Goal: Information Seeking & Learning: Learn about a topic

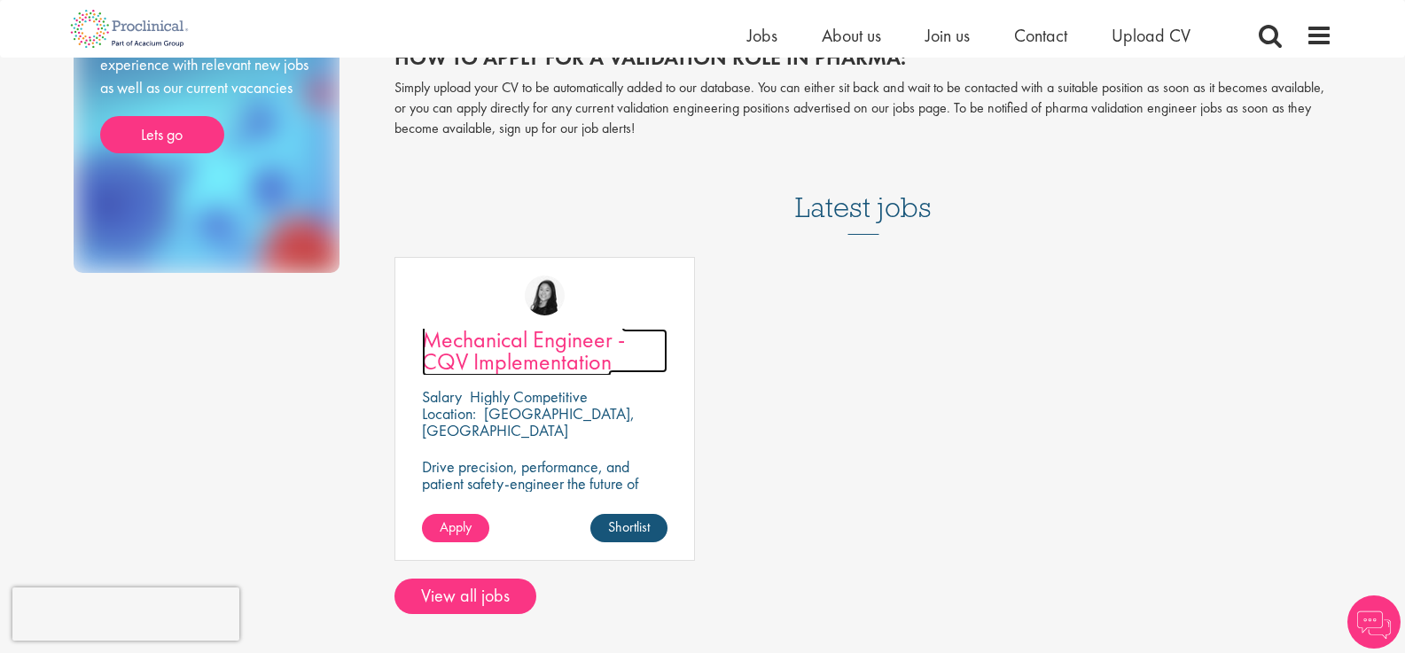
click at [553, 348] on span "Mechanical Engineer - CQV Implementation" at bounding box center [523, 350] width 203 height 52
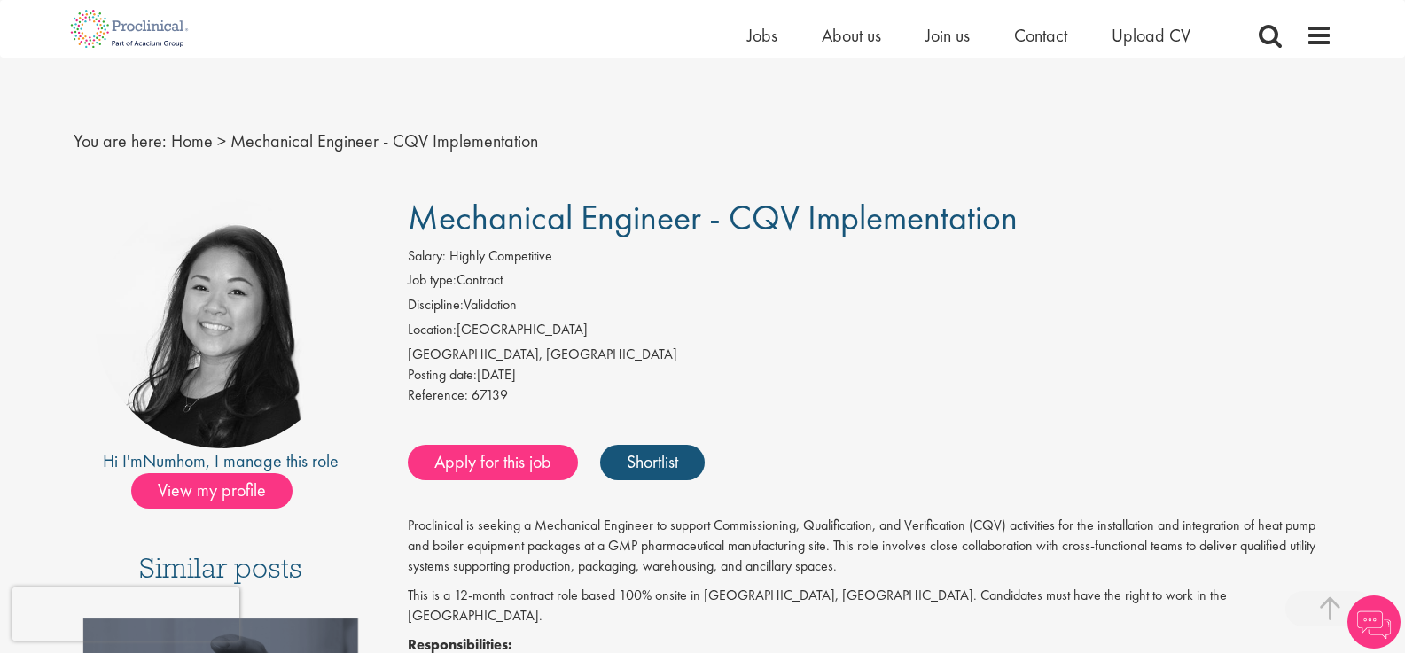
scroll to position [355, 0]
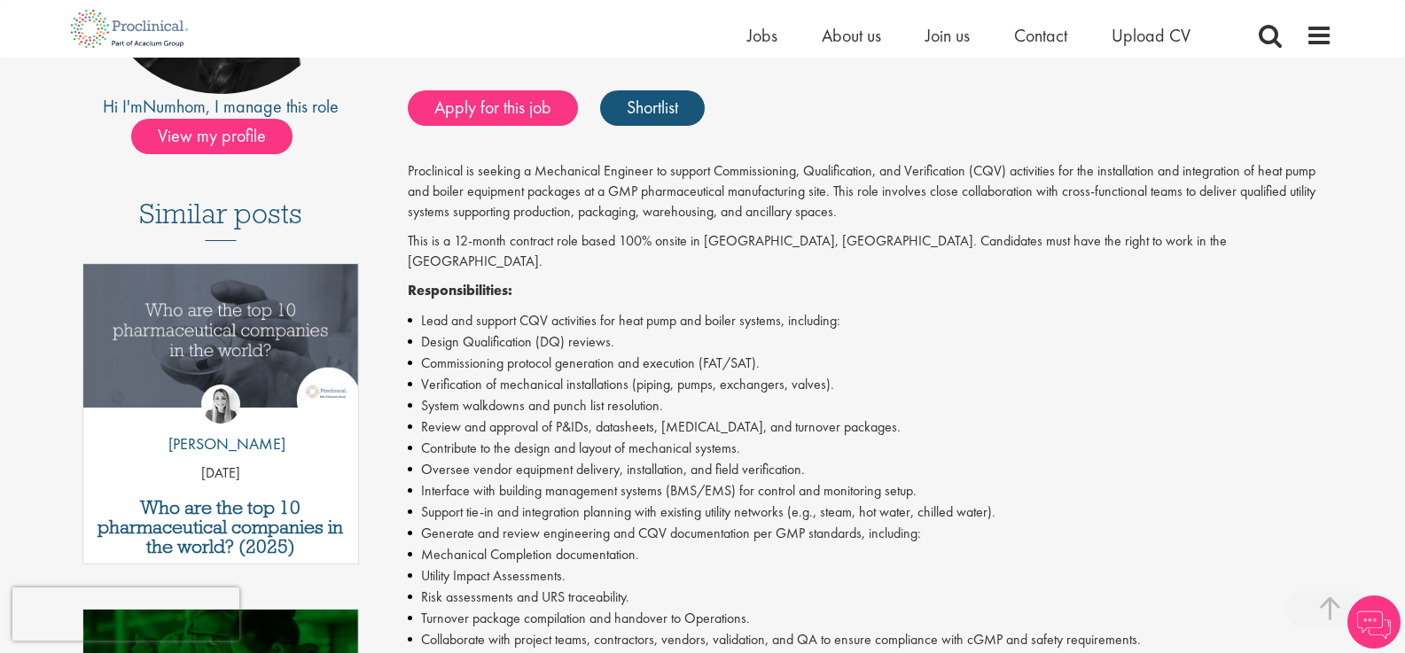
click at [571, 332] on li "Design Qualification (DQ) reviews." at bounding box center [870, 342] width 925 height 21
click at [559, 353] on li "Commissioning protocol generation and execution (FAT/SAT)." at bounding box center [870, 363] width 925 height 21
click at [511, 395] on li "System walkdowns and punch list resolution." at bounding box center [870, 405] width 925 height 21
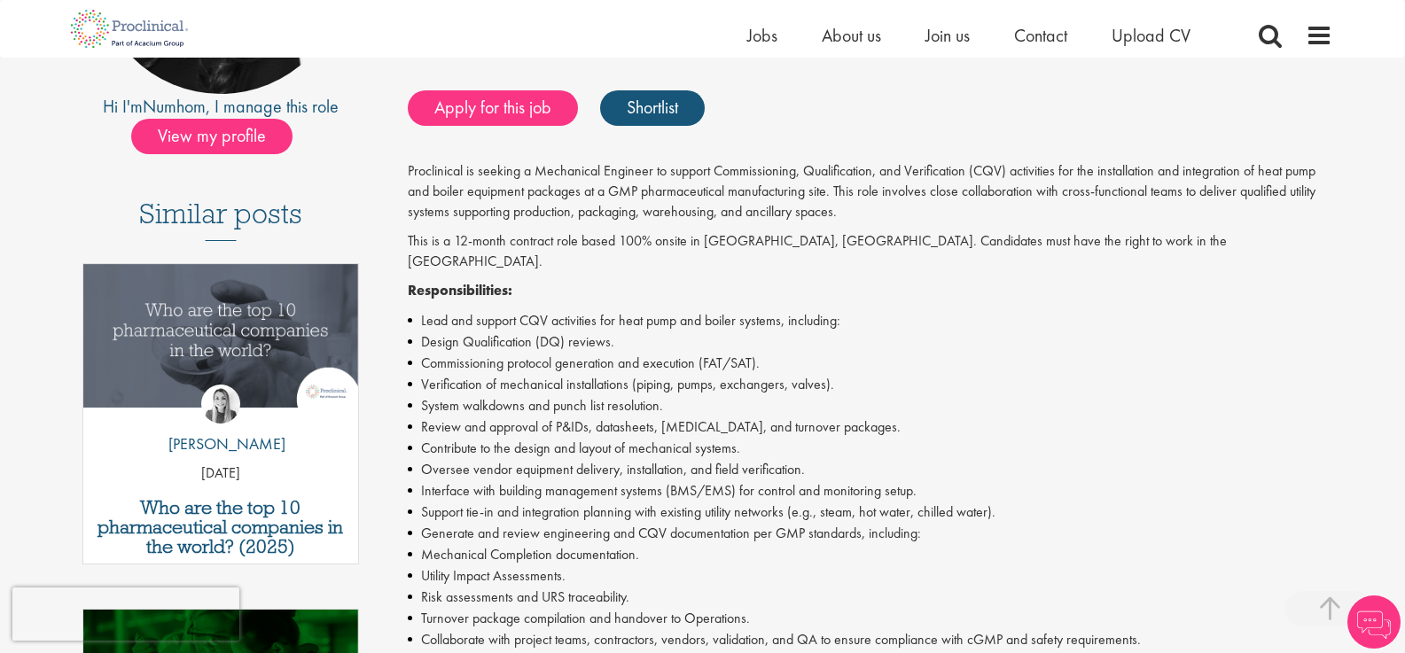
click at [659, 249] on p "This is a 12-month contract role based 100% onsite in [GEOGRAPHIC_DATA], [GEOGR…" at bounding box center [870, 251] width 925 height 41
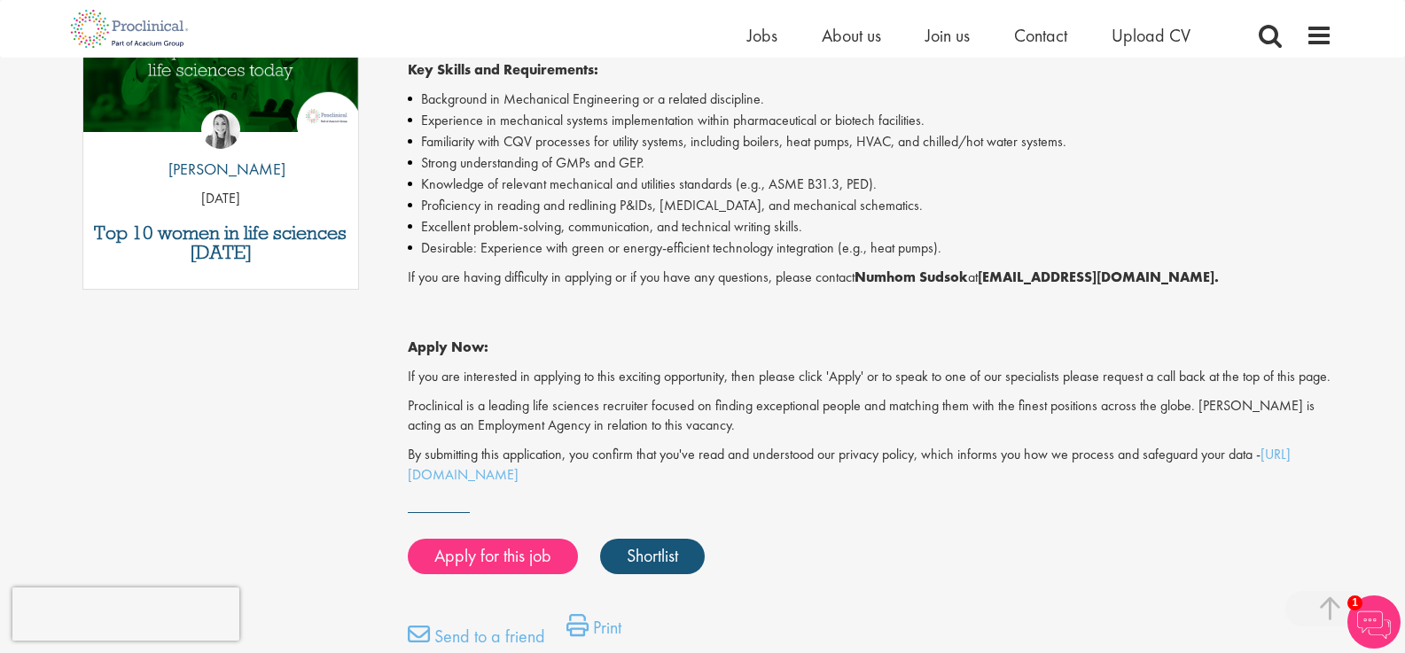
scroll to position [886, 0]
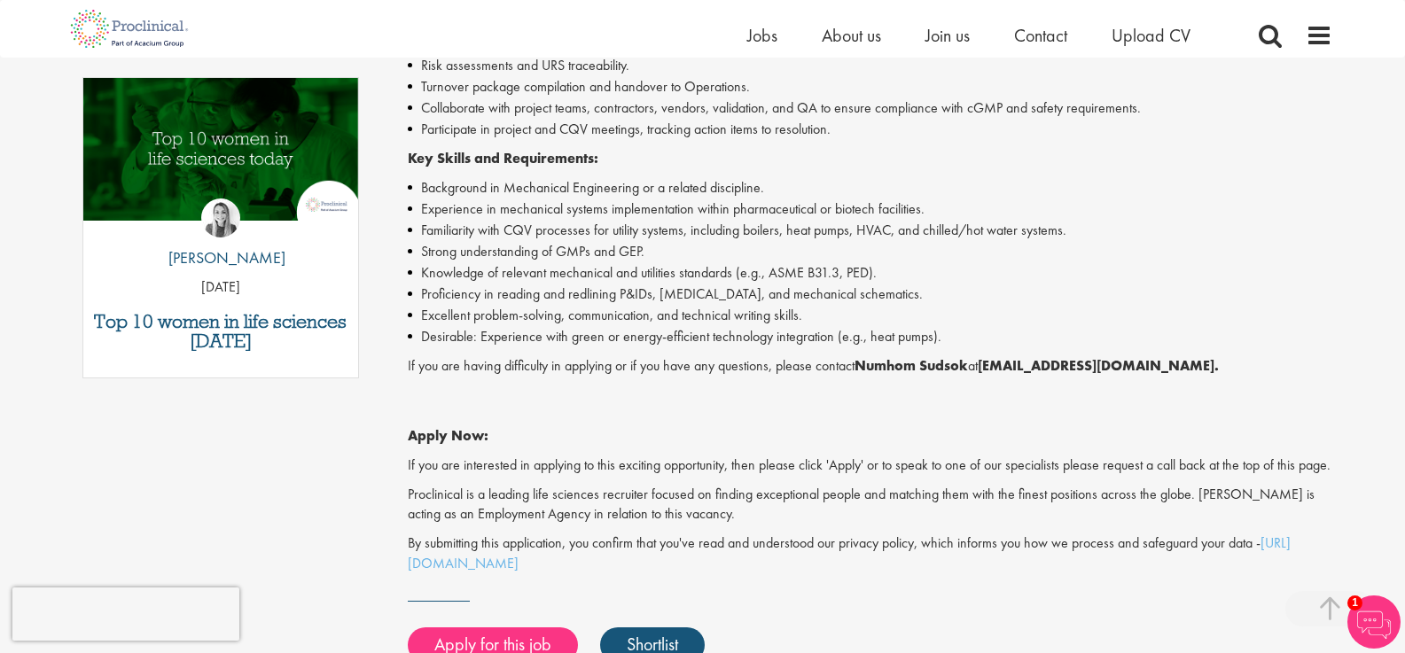
click at [726, 305] on li "Excellent problem-solving, communication, and technical writing skills." at bounding box center [870, 315] width 925 height 21
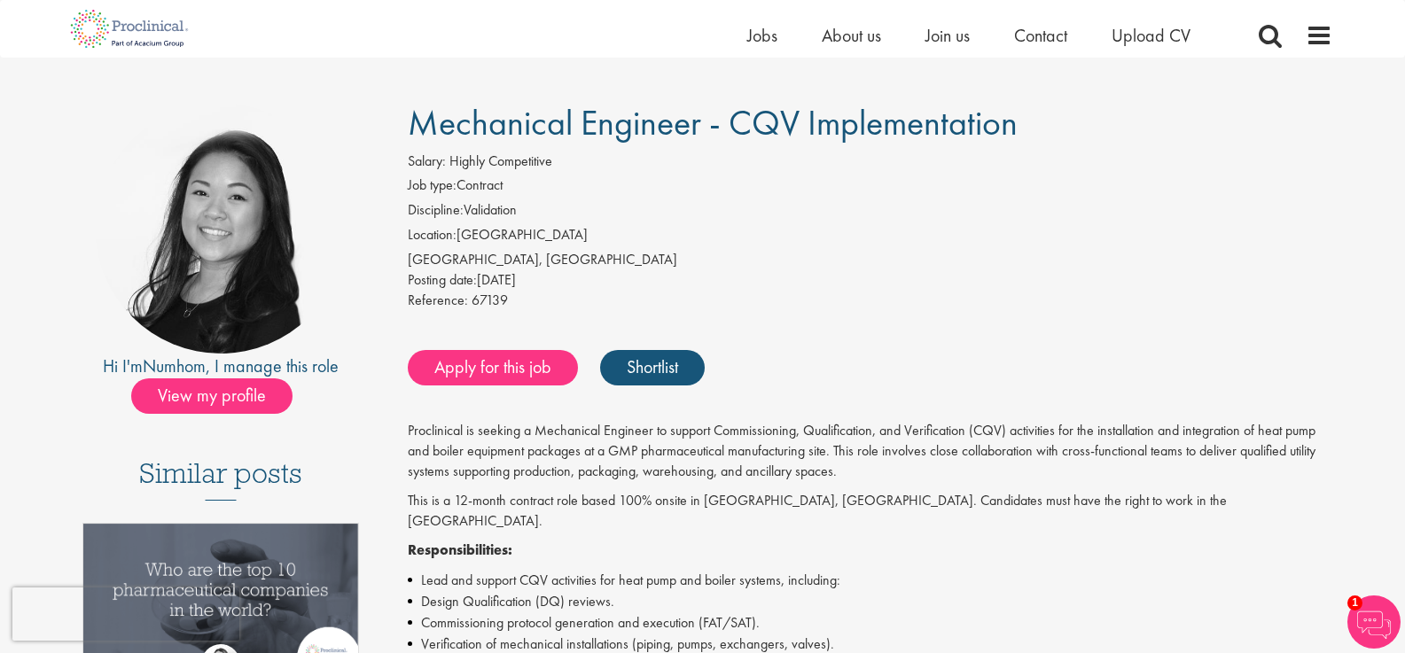
scroll to position [89, 0]
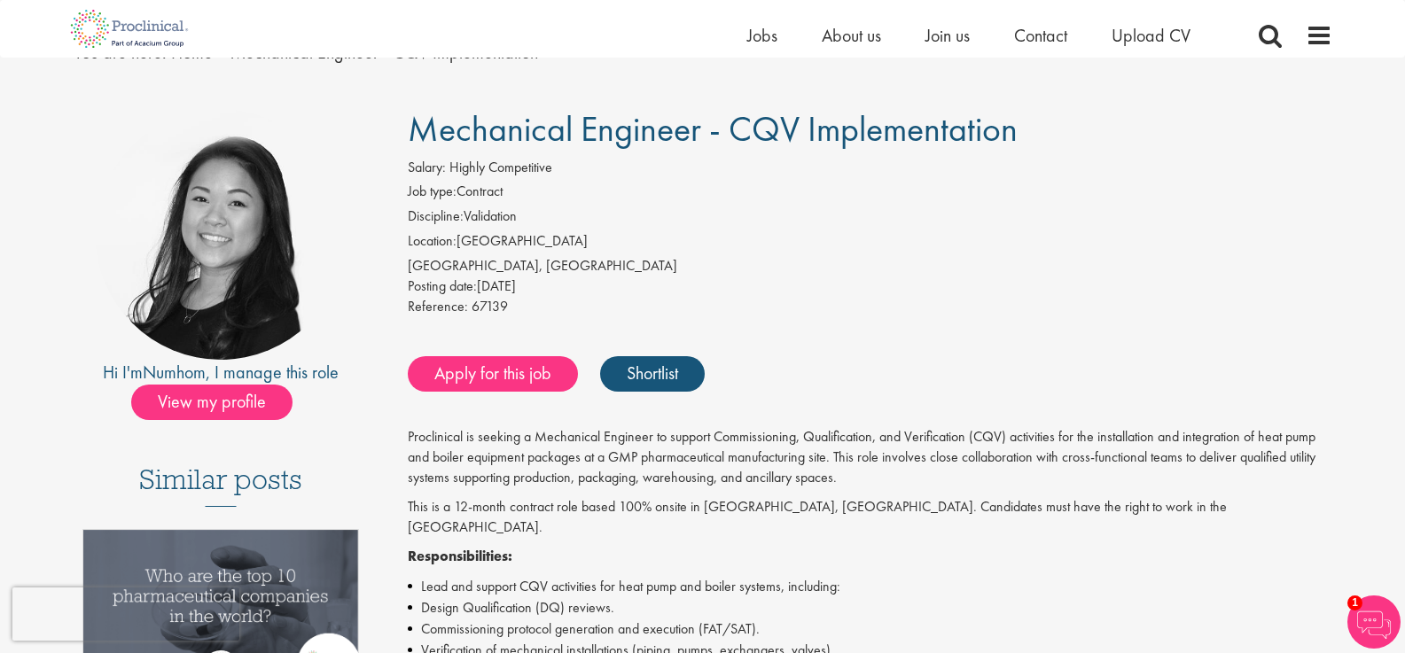
click at [488, 245] on li "Location: Ireland" at bounding box center [870, 243] width 925 height 25
click at [493, 215] on li "Discipline: Validation" at bounding box center [870, 219] width 925 height 25
click at [495, 270] on div "[GEOGRAPHIC_DATA], [GEOGRAPHIC_DATA]" at bounding box center [870, 266] width 925 height 20
click at [211, 410] on span "View my profile" at bounding box center [211, 402] width 161 height 35
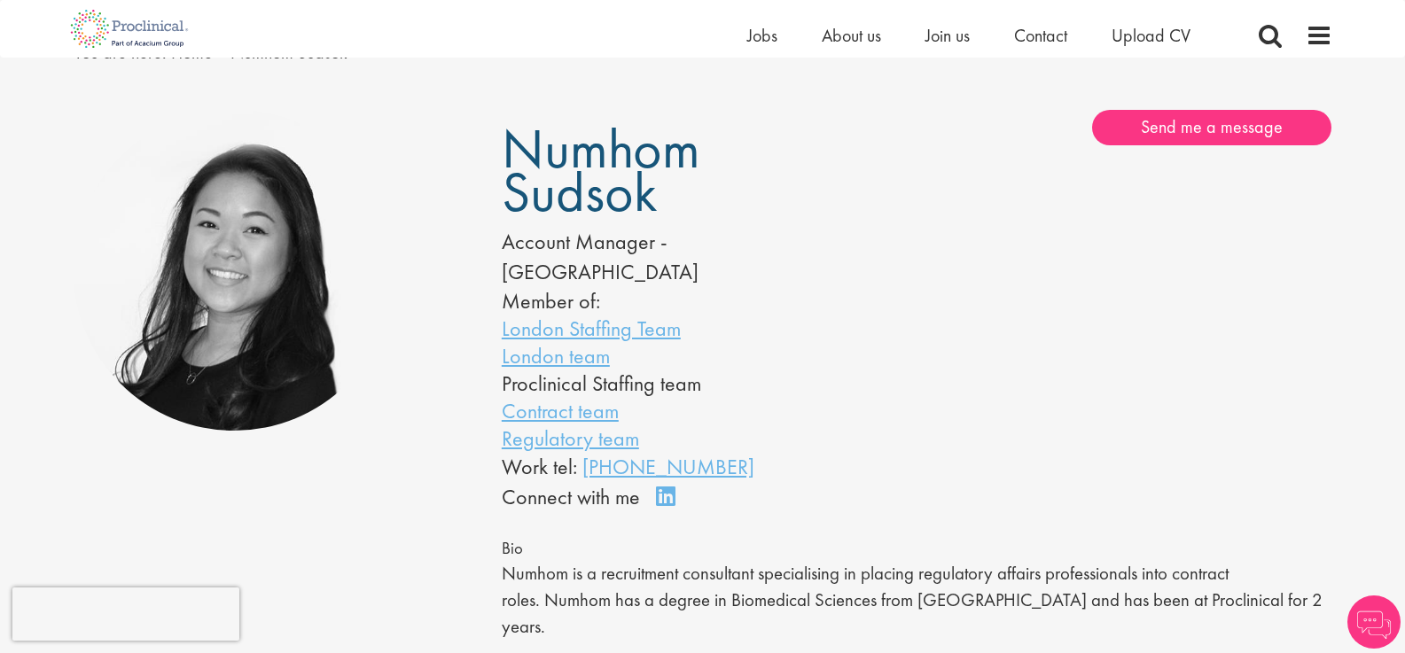
click at [635, 370] on li "Proclinical Staffing team" at bounding box center [683, 383] width 362 height 27
click at [672, 370] on li "Proclinical Staffing team" at bounding box center [683, 383] width 362 height 27
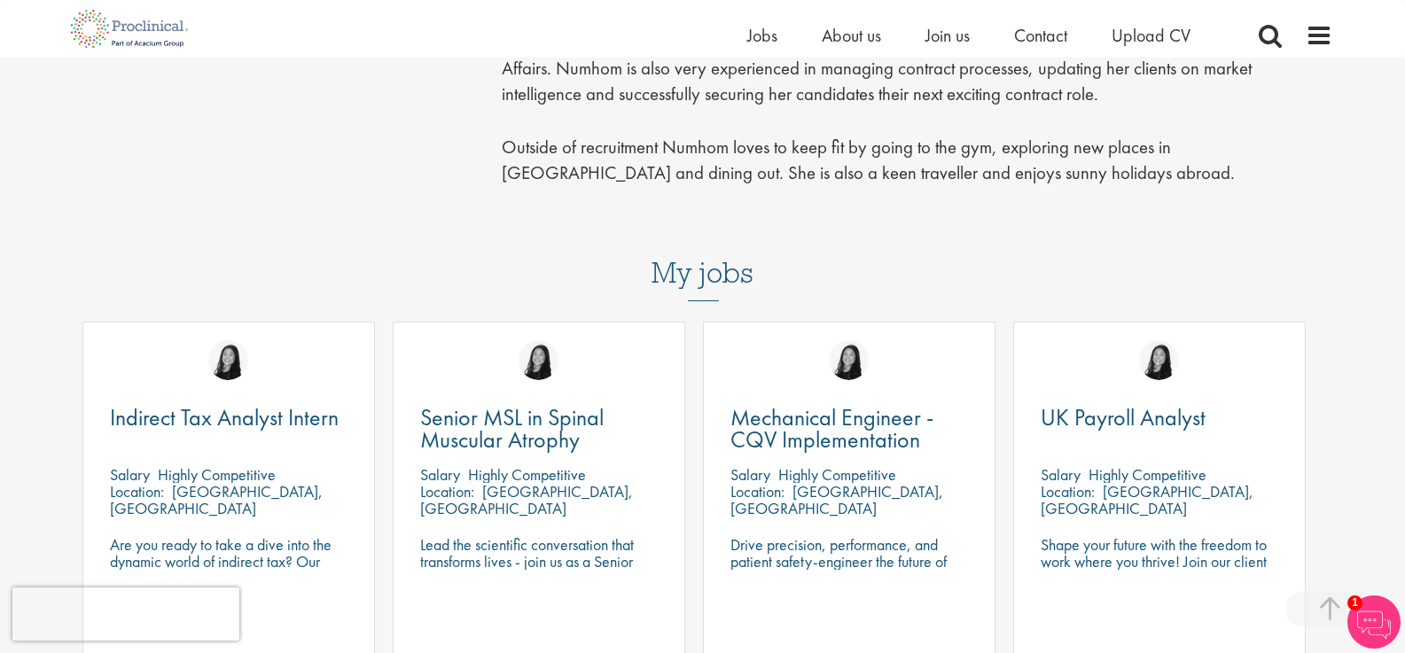
scroll to position [798, 0]
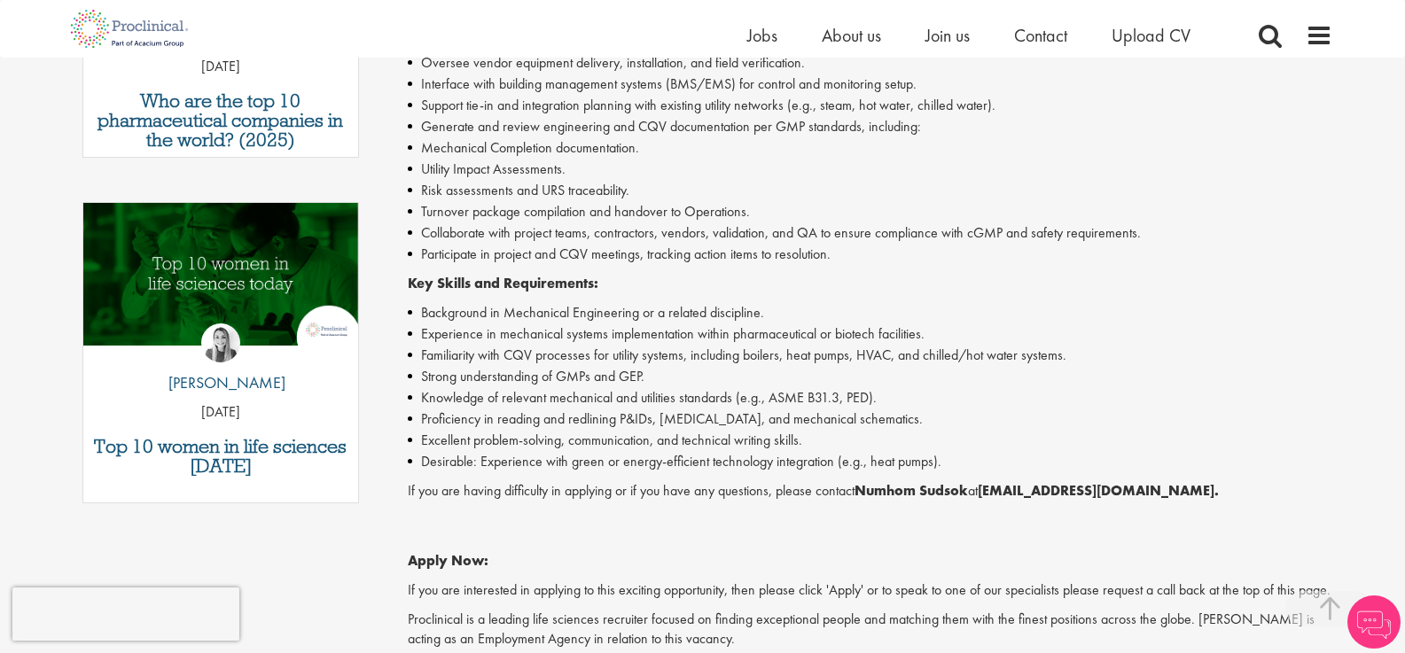
scroll to position [798, 0]
